Goal: Find specific page/section: Find specific page/section

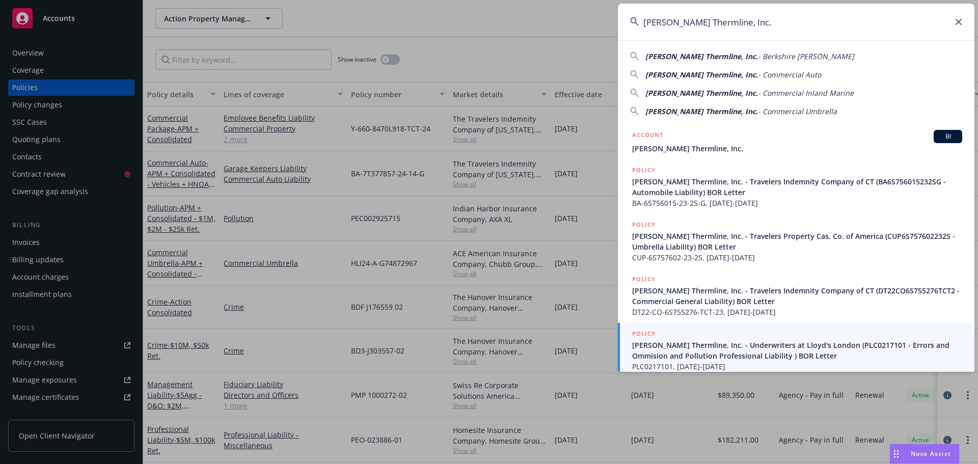
scroll to position [6, 0]
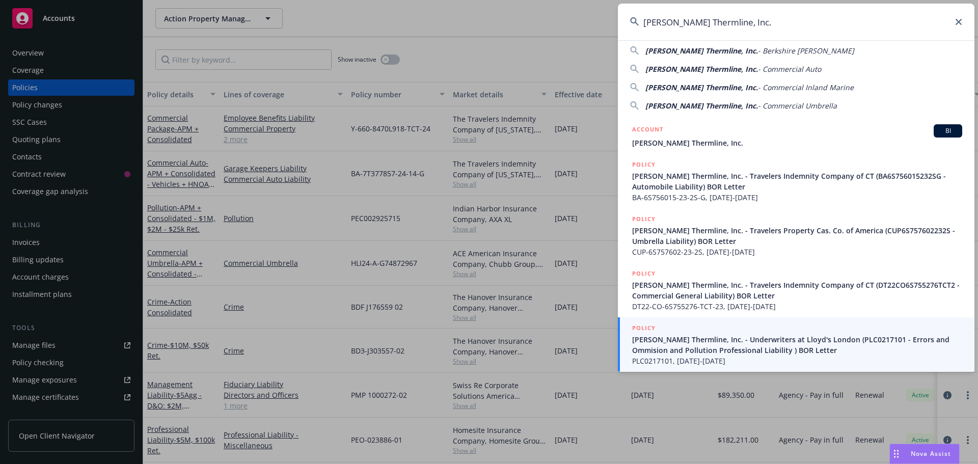
click at [689, 73] on span "[PERSON_NAME] Thermline, Inc." at bounding box center [701, 69] width 113 height 10
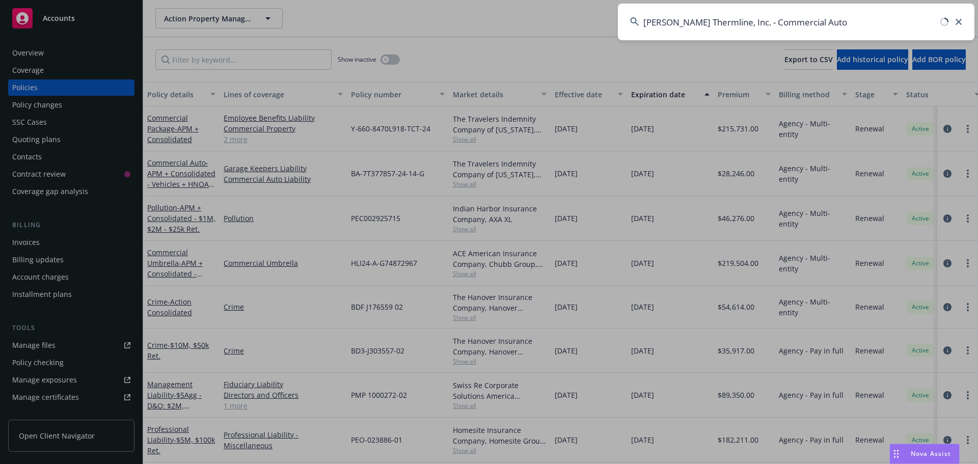
type input "[PERSON_NAME] Thermline, Inc. - Commercial Auto"
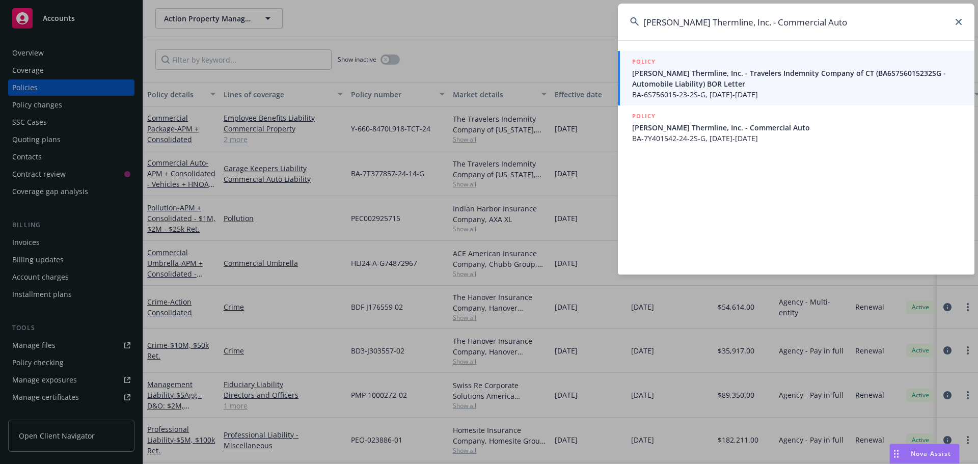
click at [710, 76] on span "[PERSON_NAME] Thermline, Inc. - Travelers Indemnity Company of CT (BA6S75601523…" at bounding box center [797, 78] width 330 height 21
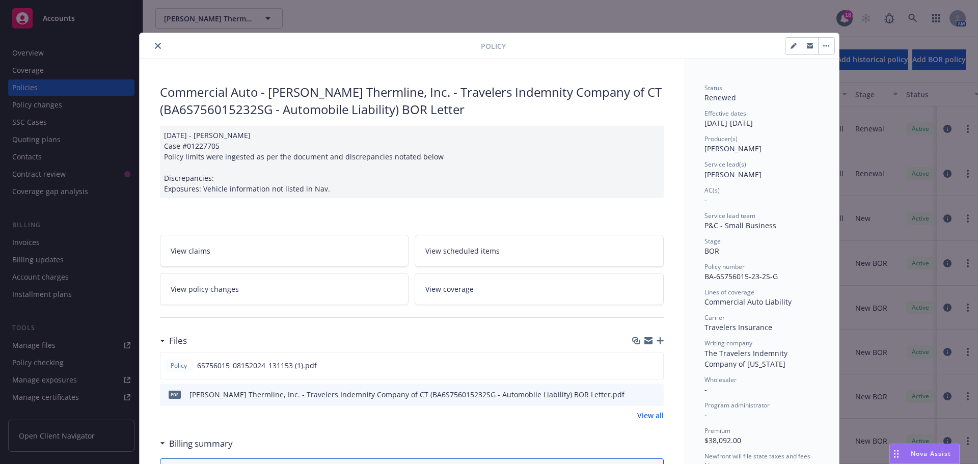
click at [155, 45] on icon "close" at bounding box center [158, 46] width 6 height 6
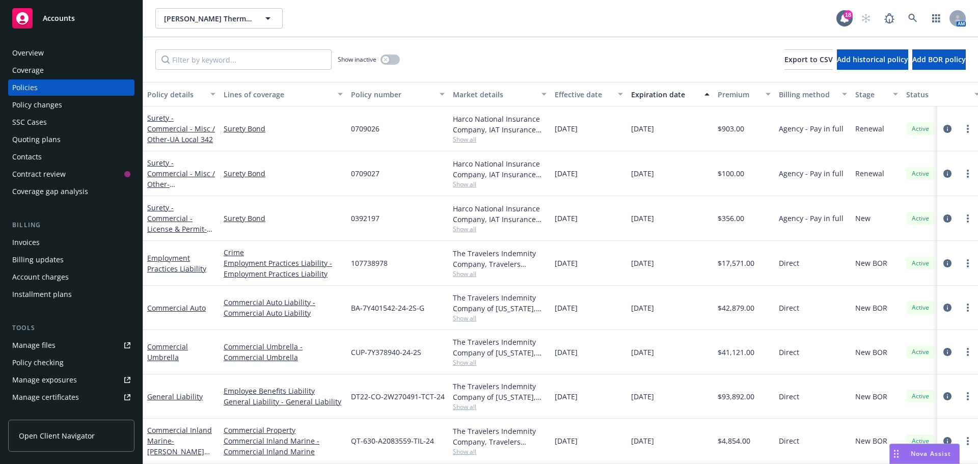
click at [40, 91] on div "Policies" at bounding box center [71, 87] width 118 height 16
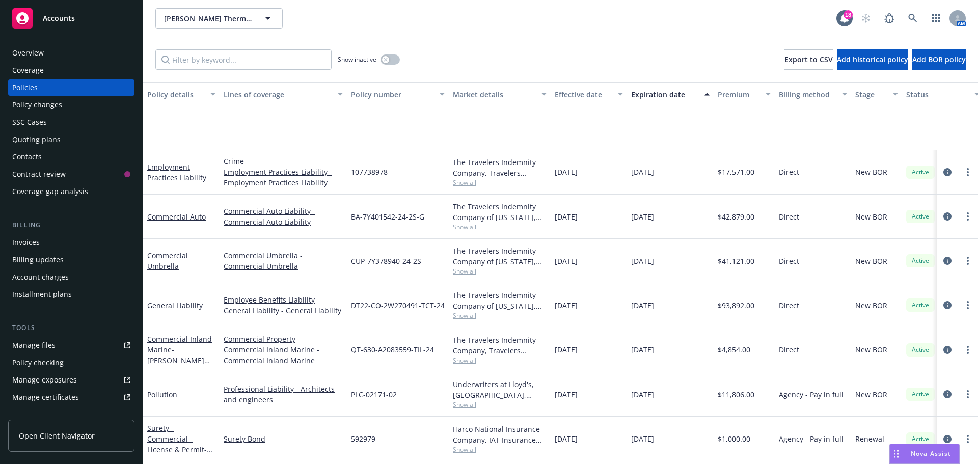
scroll to position [204, 0]
